Goal: Task Accomplishment & Management: Manage account settings

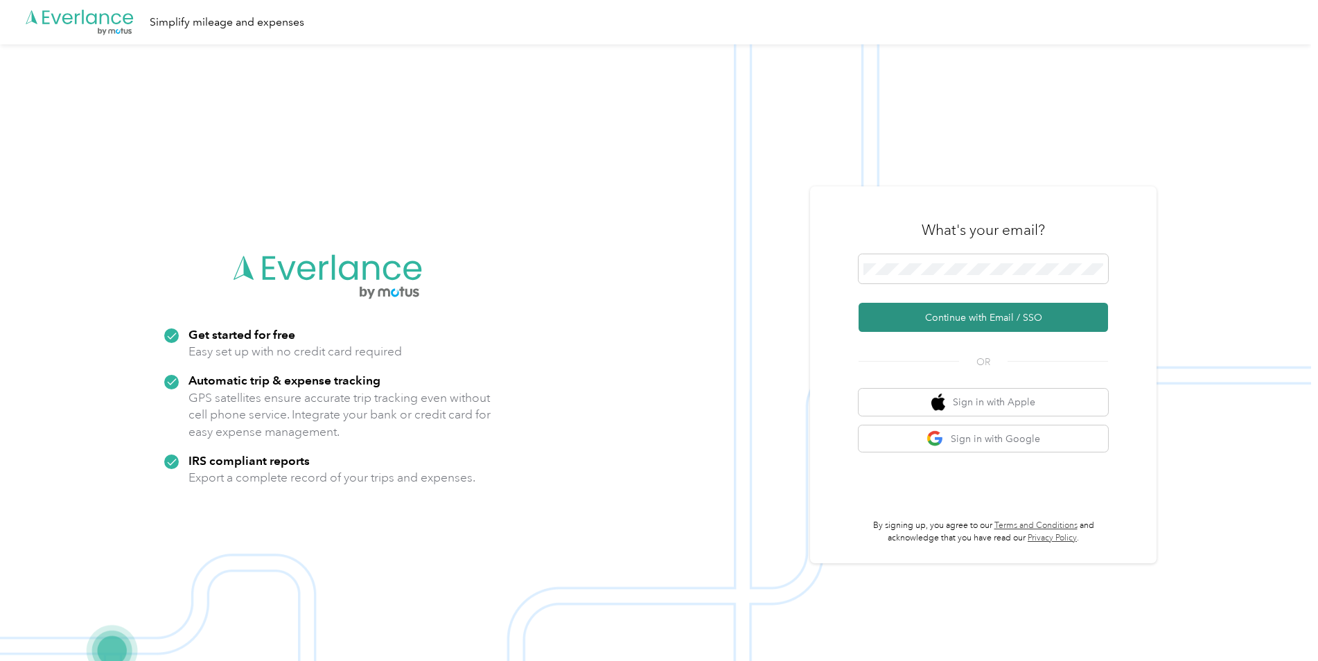
click at [989, 324] on button "Continue with Email / SSO" at bounding box center [983, 317] width 249 height 29
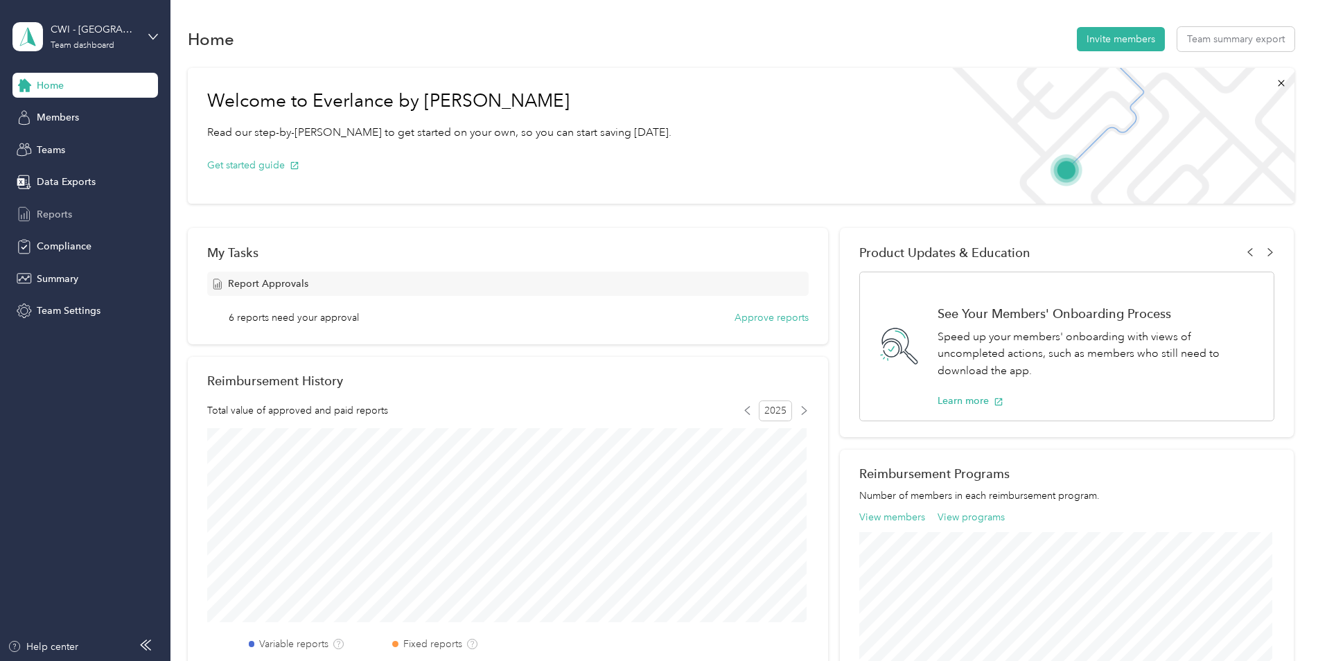
click at [73, 211] on div "Reports" at bounding box center [85, 214] width 146 height 25
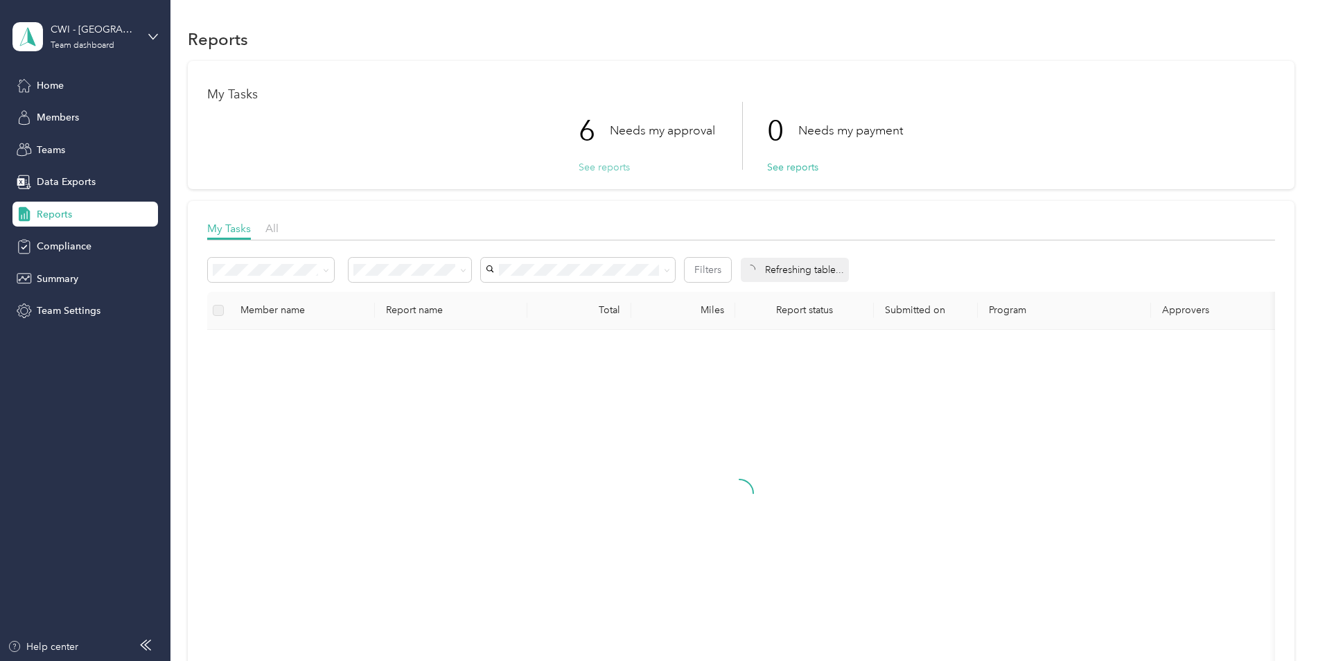
click at [602, 167] on button "See reports" at bounding box center [604, 167] width 51 height 15
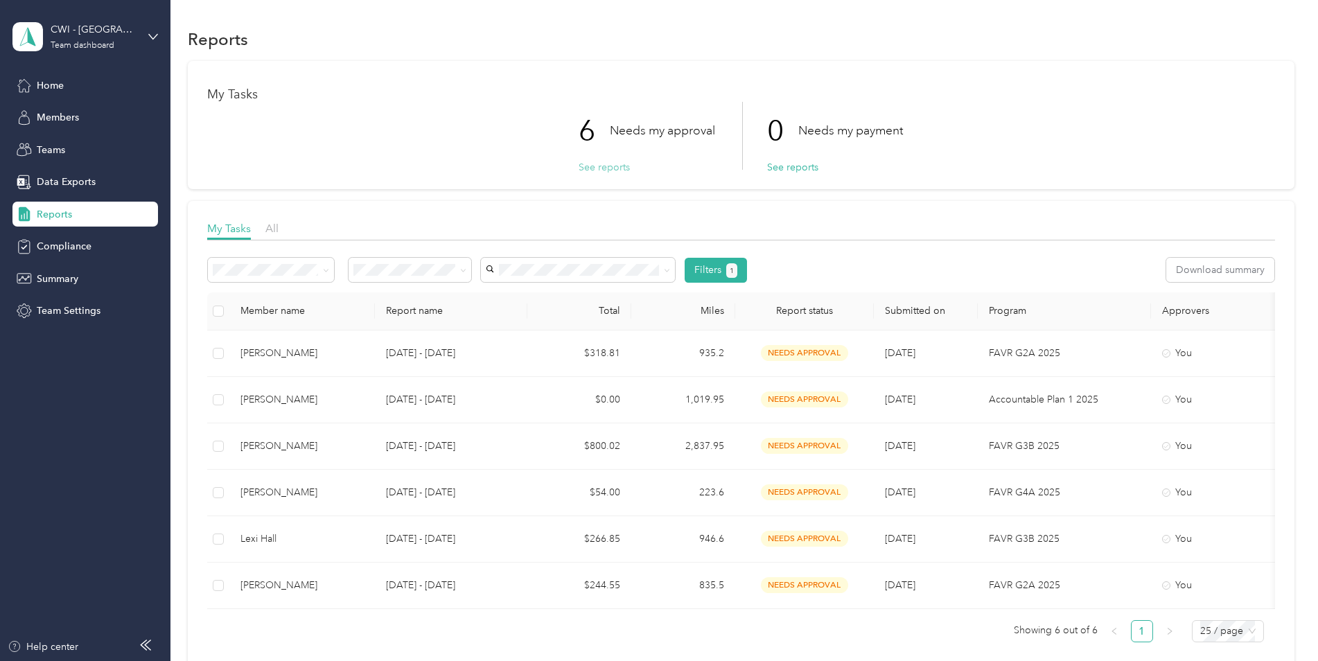
click at [602, 167] on button "See reports" at bounding box center [604, 167] width 51 height 15
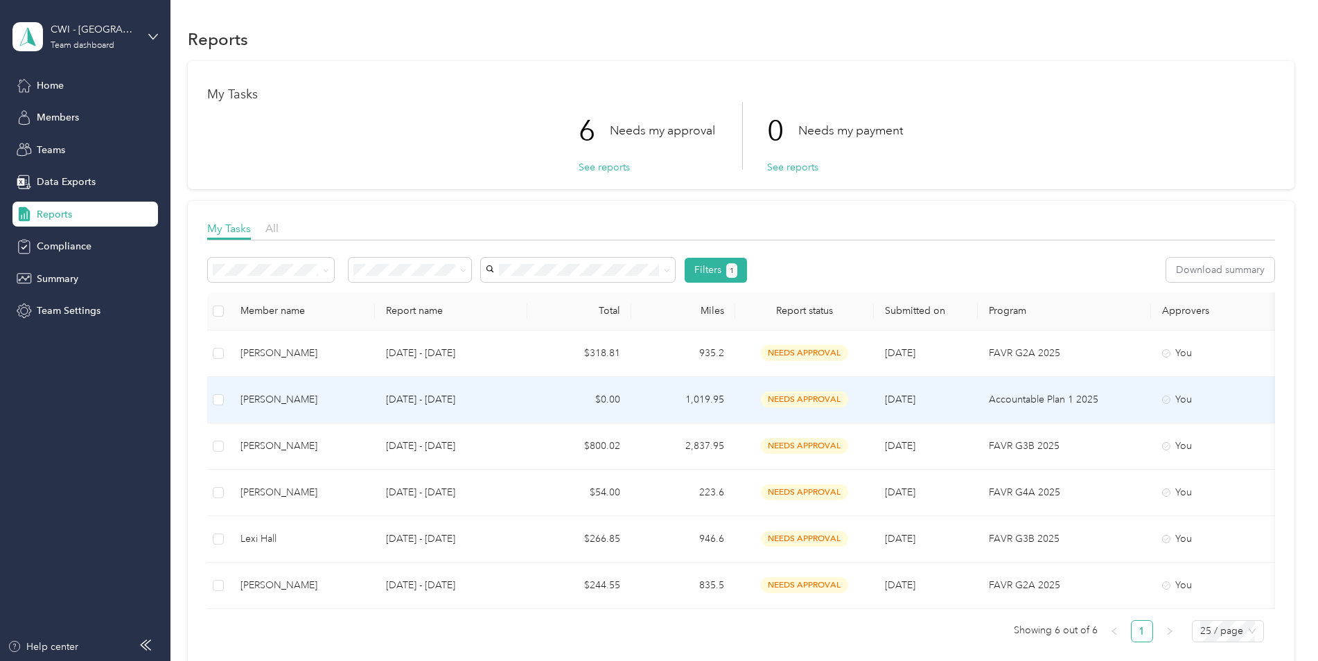
click at [265, 399] on div "Cesar Carreno" at bounding box center [301, 399] width 123 height 15
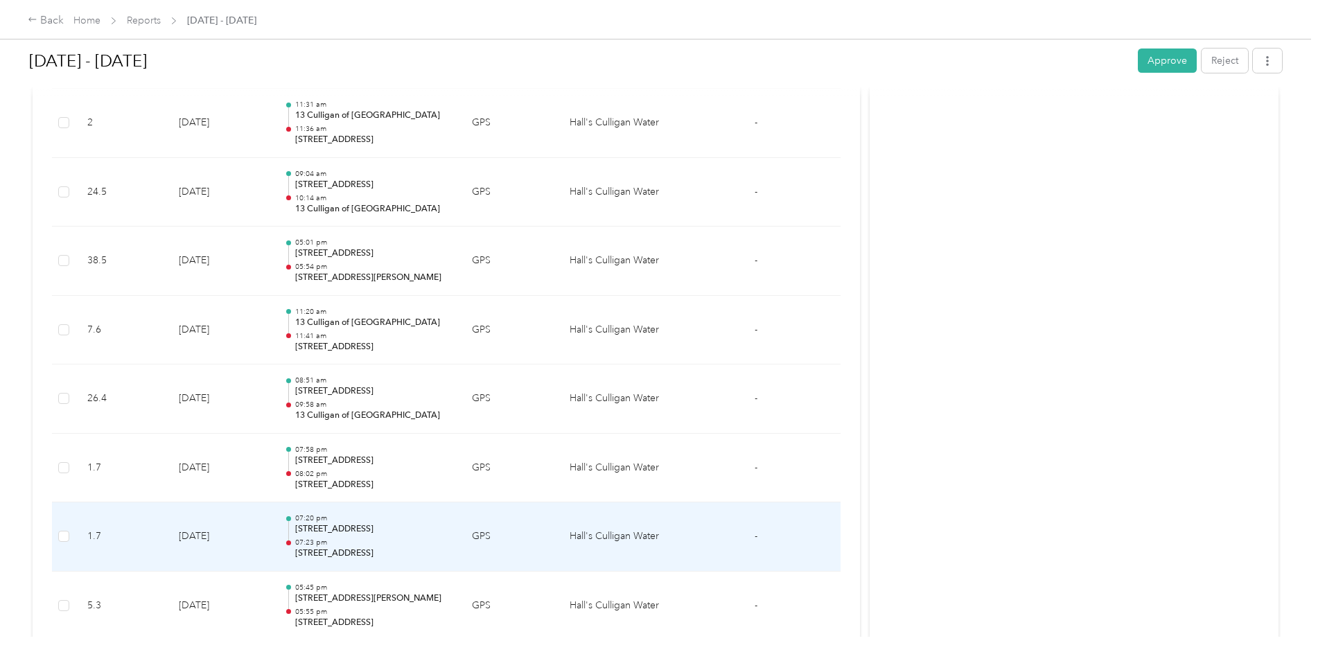
scroll to position [1804, 0]
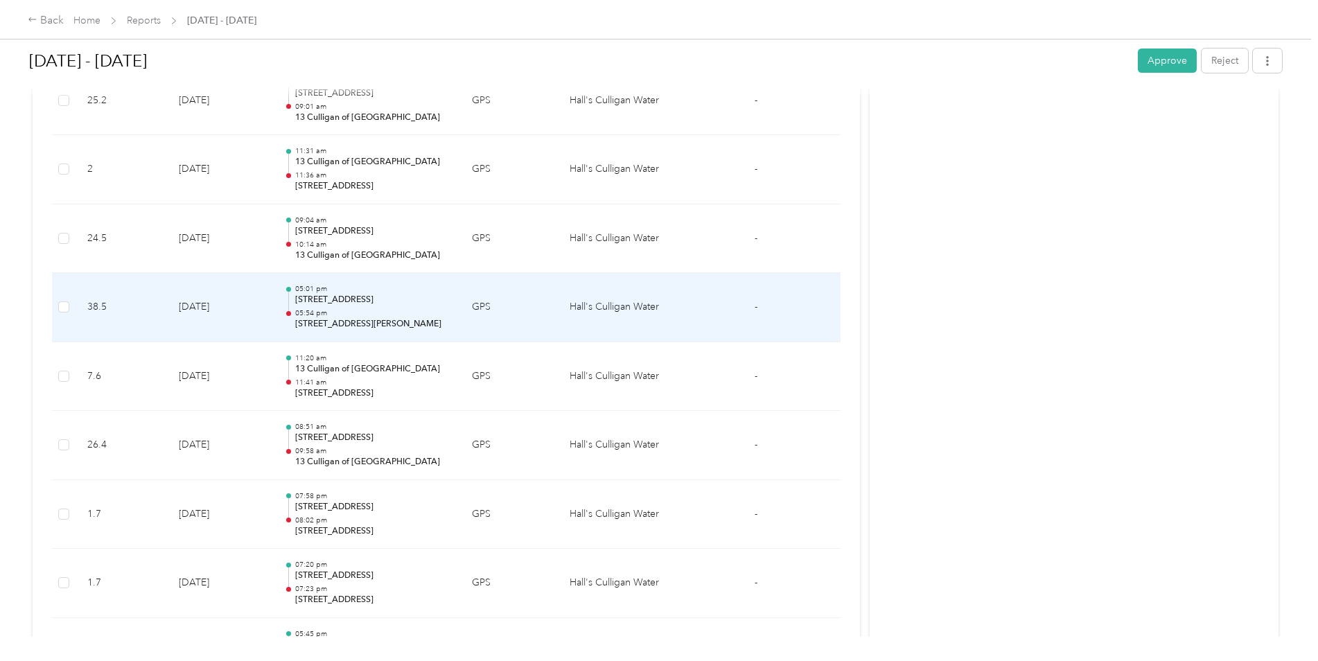
click at [372, 304] on p "25800 E 68th Ave, Aurora, CO" at bounding box center [372, 300] width 155 height 12
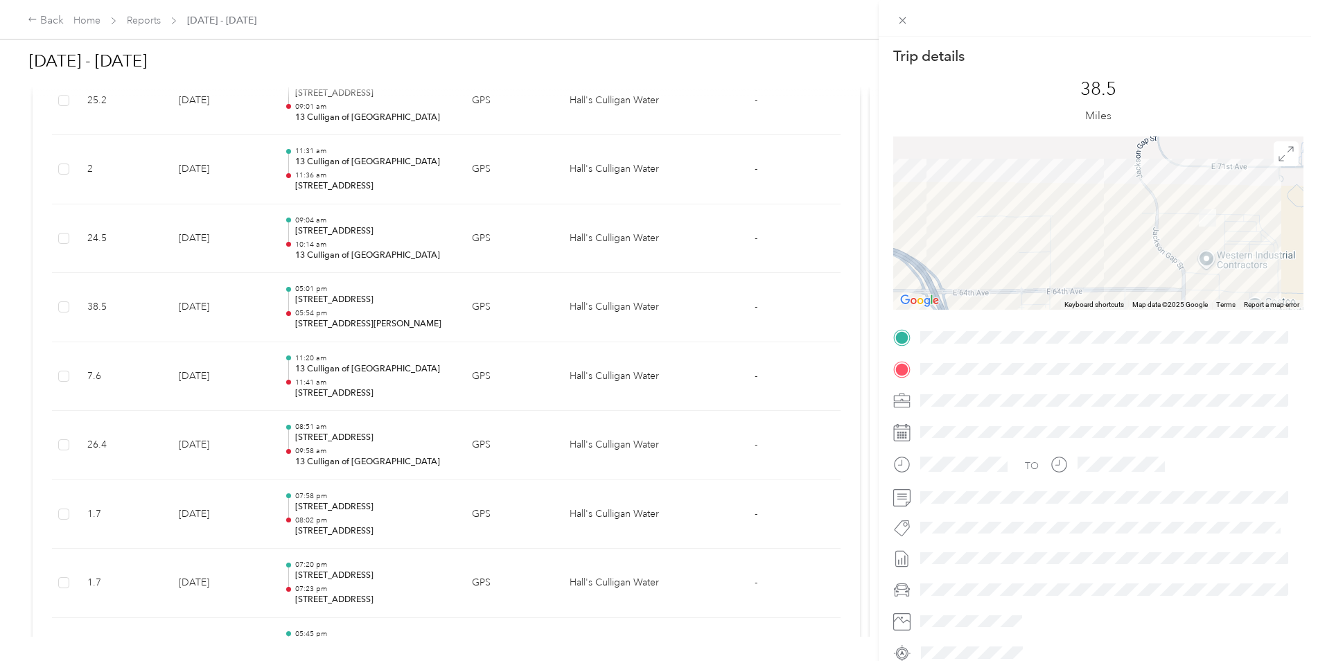
drag, startPoint x: 1228, startPoint y: 231, endPoint x: 1196, endPoint y: 243, distance: 34.2
click at [1196, 243] on div at bounding box center [1098, 223] width 410 height 173
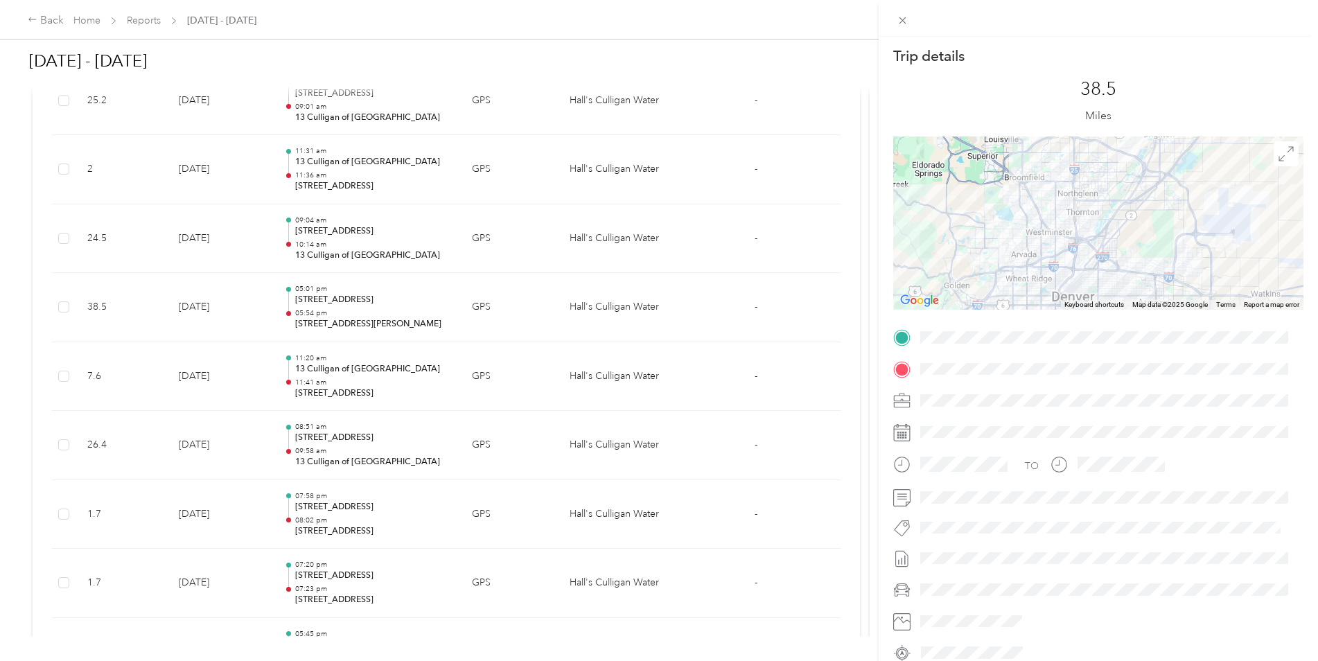
drag, startPoint x: 974, startPoint y: 202, endPoint x: 1166, endPoint y: 231, distance: 194.0
click at [1166, 231] on div at bounding box center [1098, 223] width 410 height 173
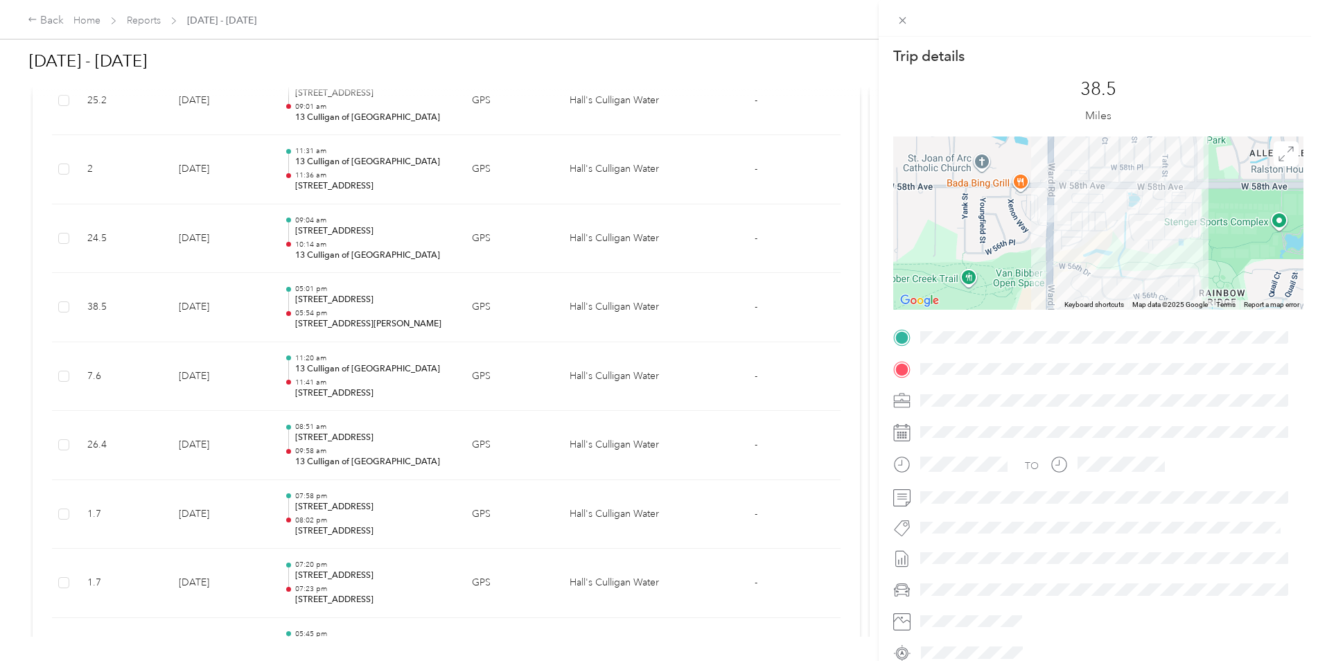
click at [340, 378] on div "Trip details This trip cannot be edited because it is either under review, appr…" at bounding box center [659, 330] width 1318 height 661
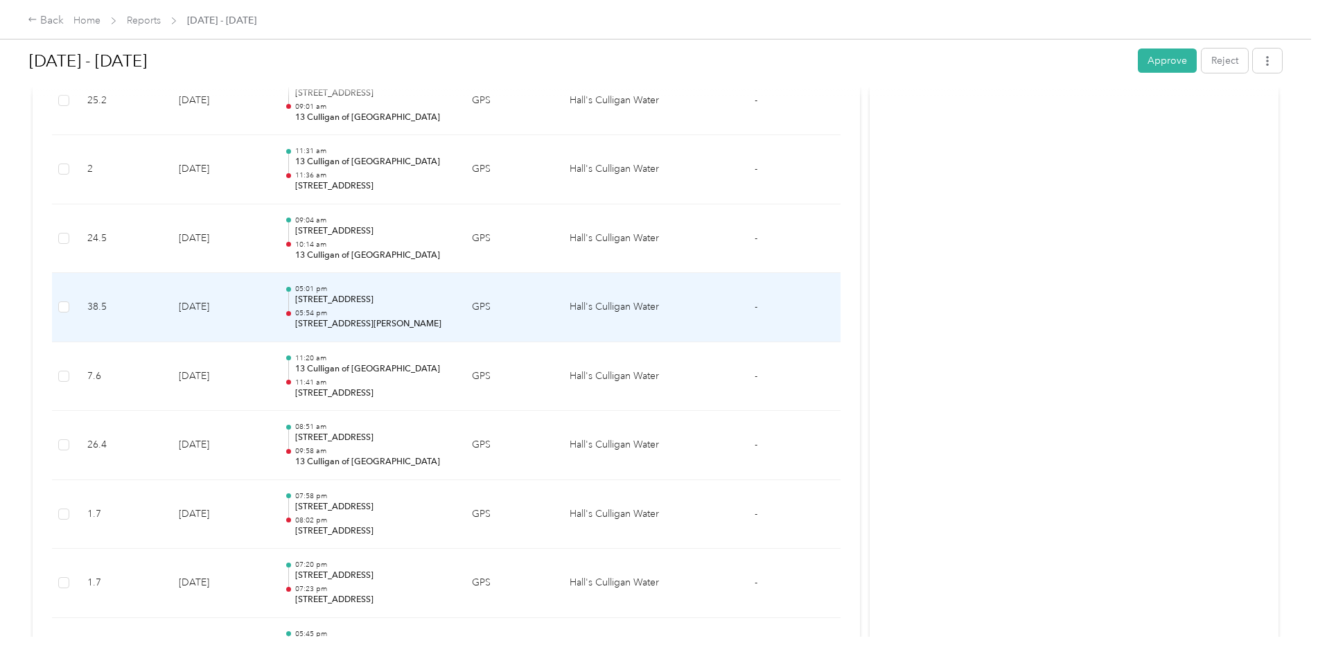
click at [338, 317] on p "05:54 pm" at bounding box center [372, 313] width 155 height 10
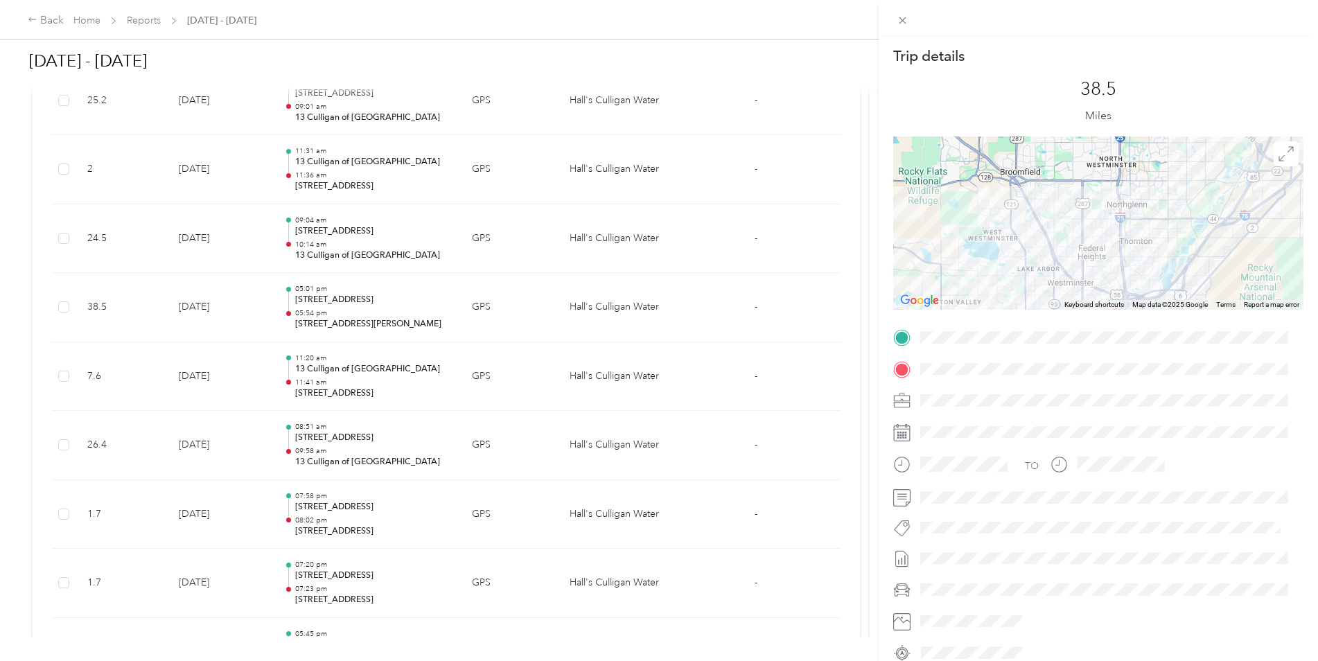
click at [32, 19] on div "Trip details This trip cannot be edited because it is either under review, appr…" at bounding box center [659, 330] width 1318 height 661
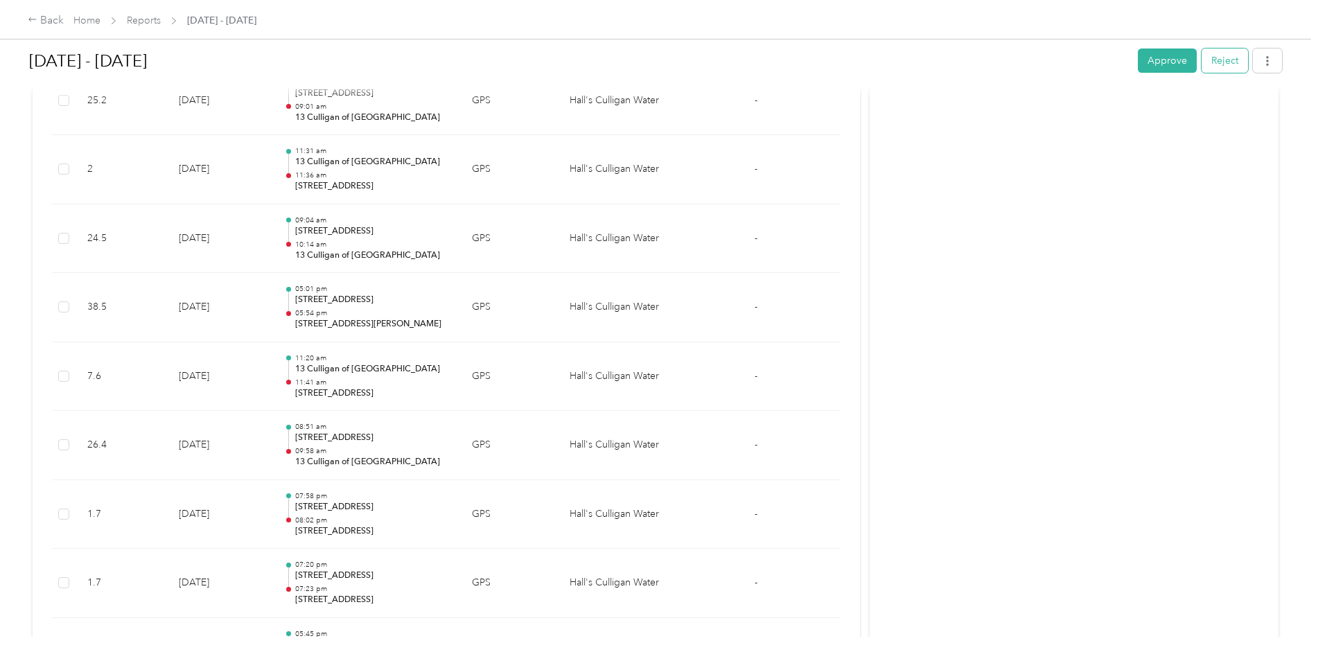
click at [1226, 62] on button "Reject" at bounding box center [1224, 61] width 46 height 24
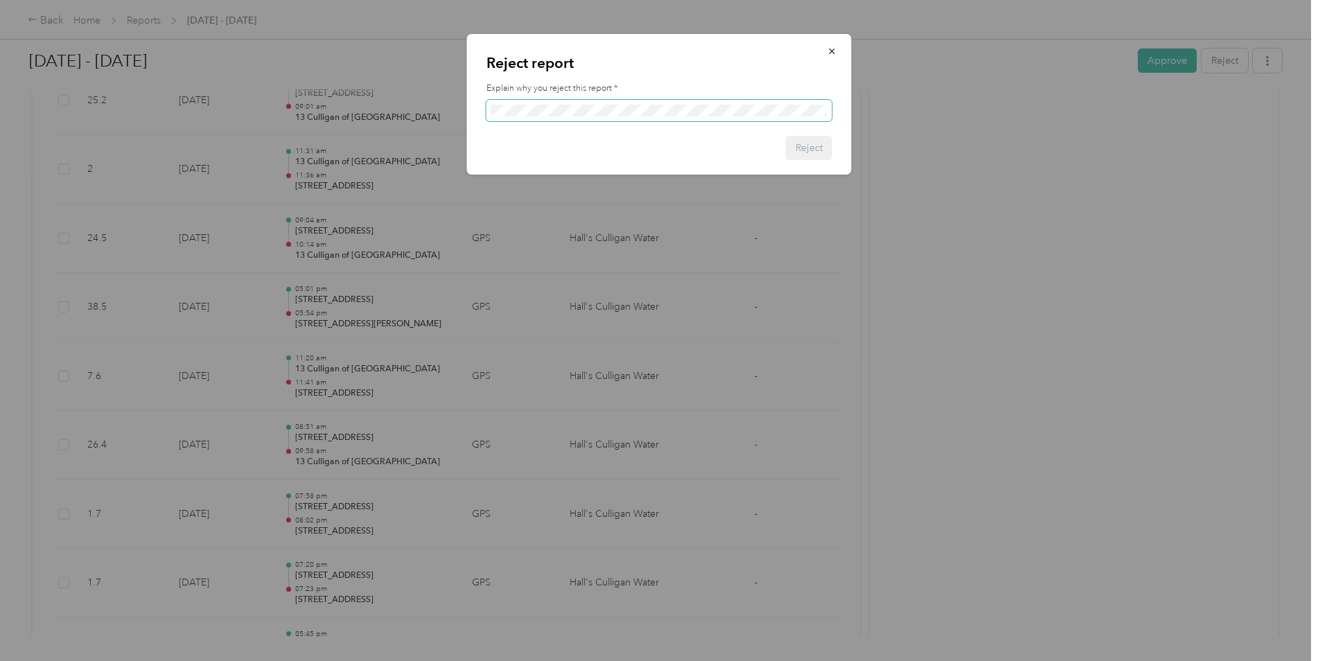
click at [537, 100] on span at bounding box center [659, 111] width 346 height 22
click at [815, 141] on button "Reject" at bounding box center [809, 148] width 46 height 24
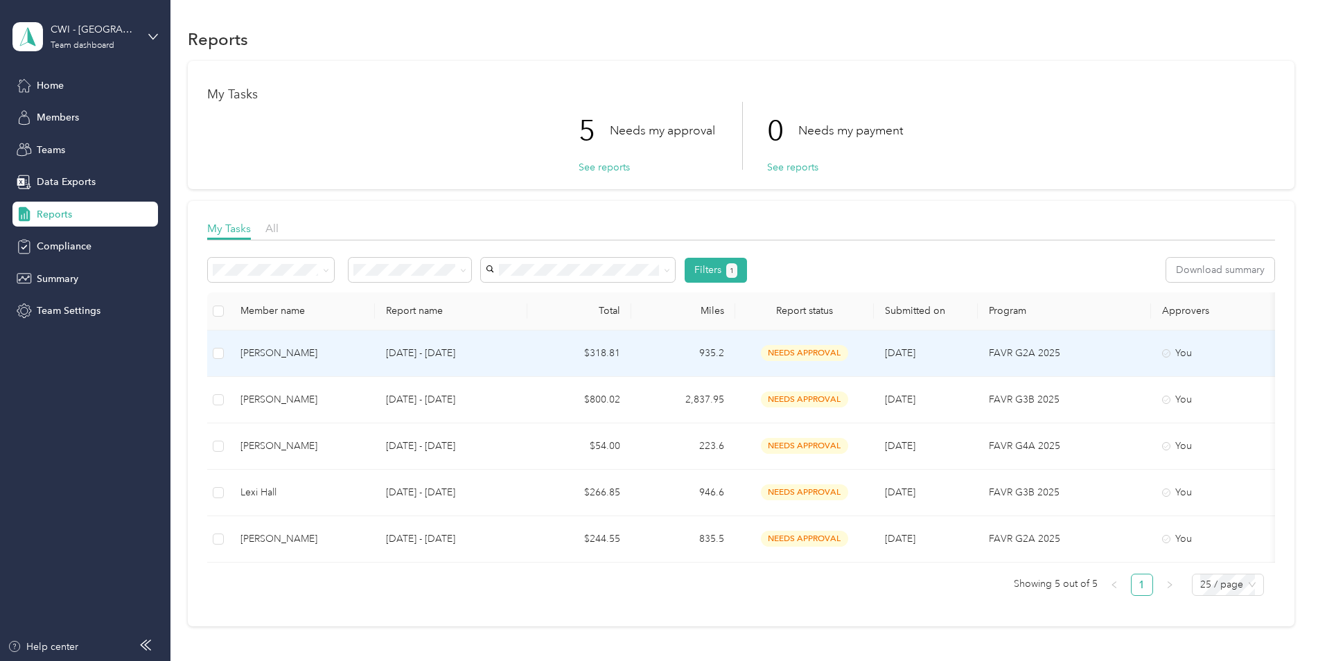
click at [267, 351] on div "Skyler Talkington" at bounding box center [301, 353] width 123 height 15
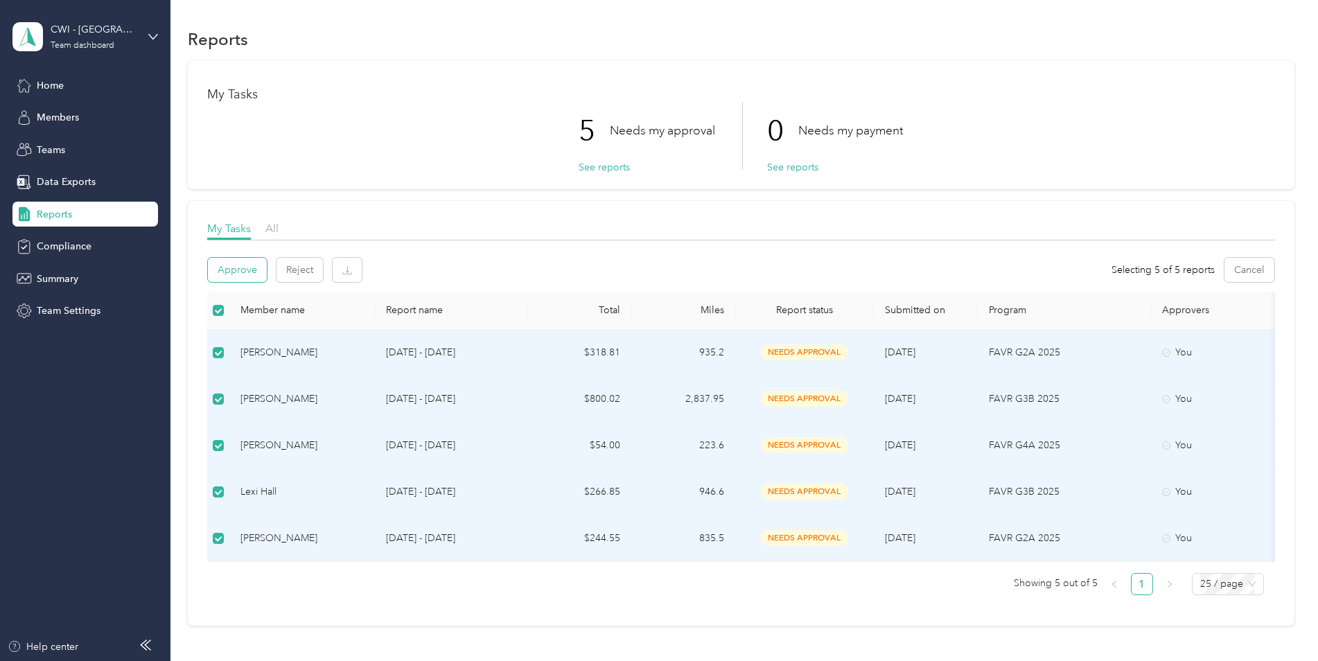
click at [229, 268] on button "Approve" at bounding box center [237, 270] width 59 height 24
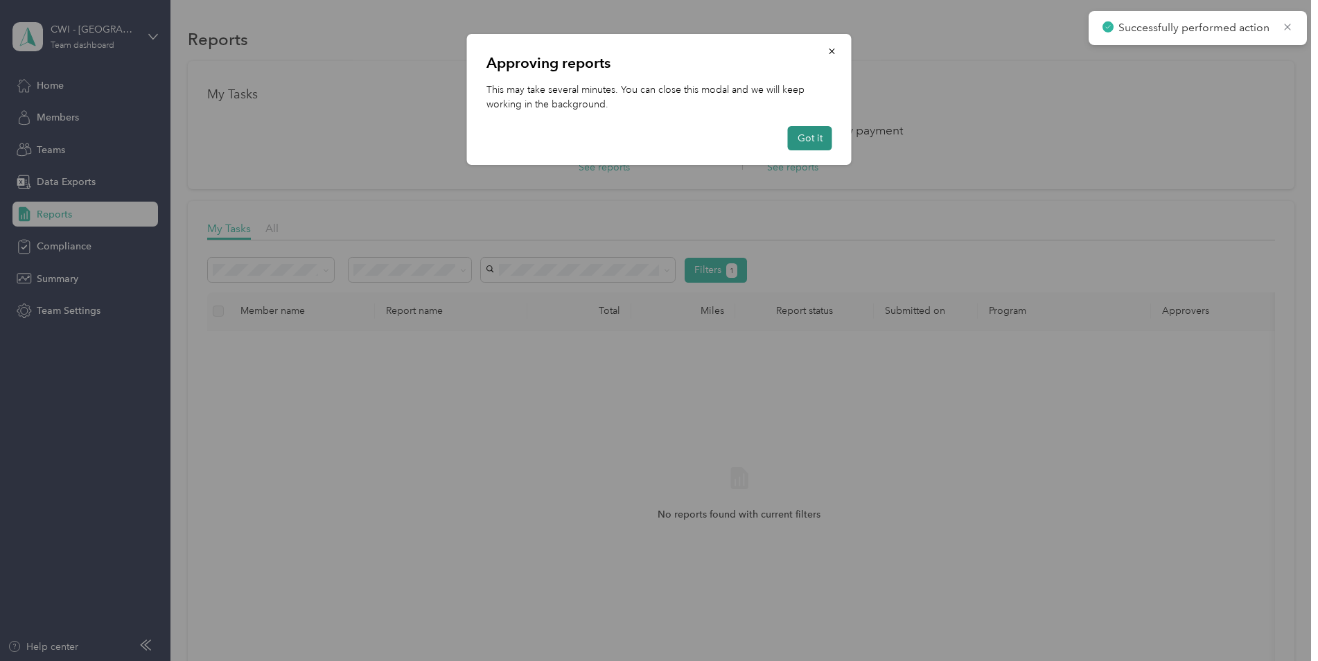
click at [815, 140] on button "Got it" at bounding box center [810, 138] width 44 height 24
